Goal: Transaction & Acquisition: Register for event/course

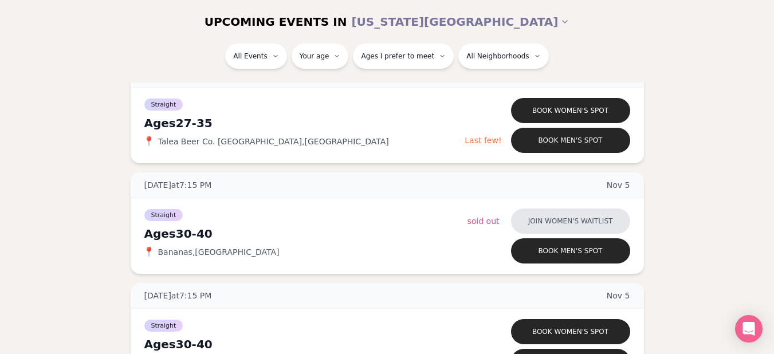
scroll to position [3471, 0]
